Goal: Task Accomplishment & Management: Manage account settings

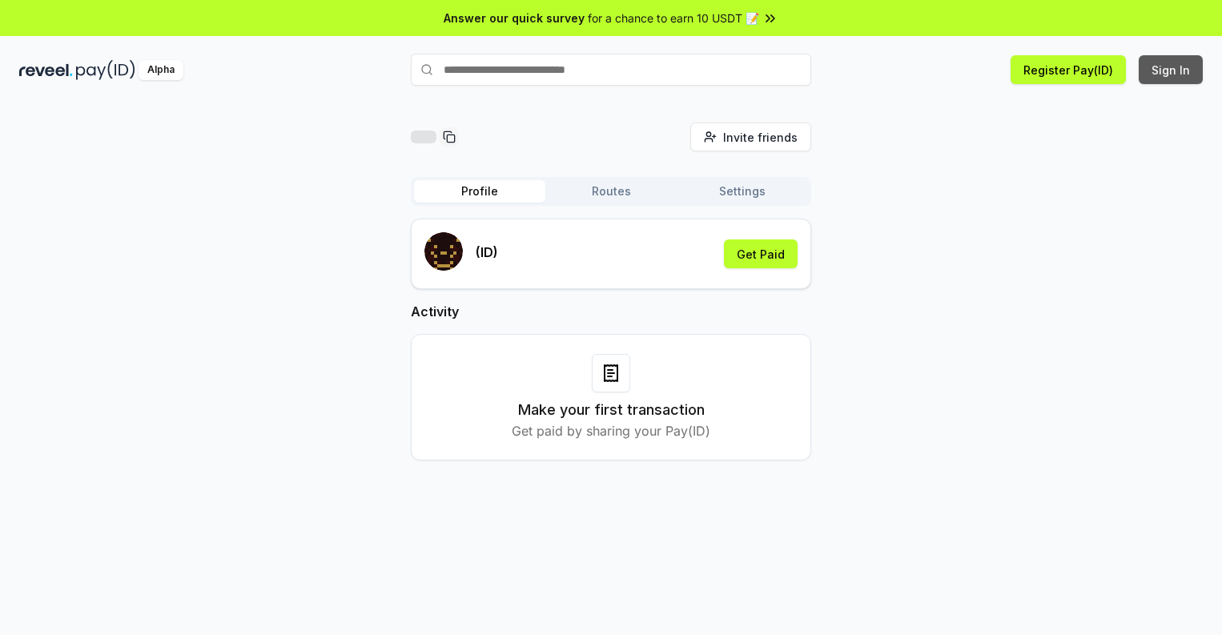
click at [1172, 70] on button "Sign In" at bounding box center [1171, 69] width 64 height 29
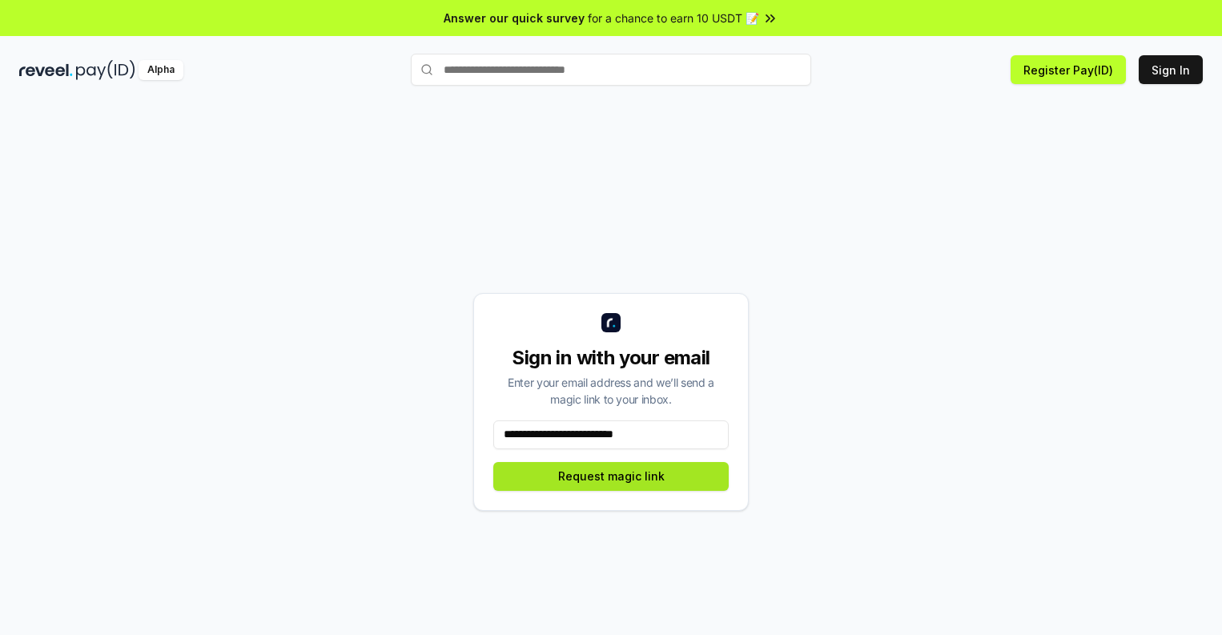
type input "**********"
click at [611, 476] on button "Request magic link" at bounding box center [610, 476] width 235 height 29
